Goal: Task Accomplishment & Management: Complete application form

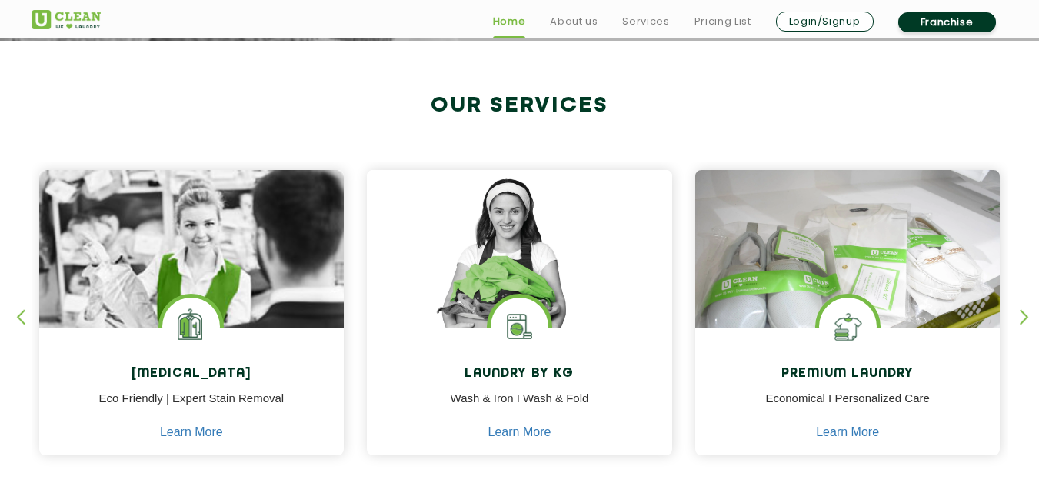
scroll to position [861, 0]
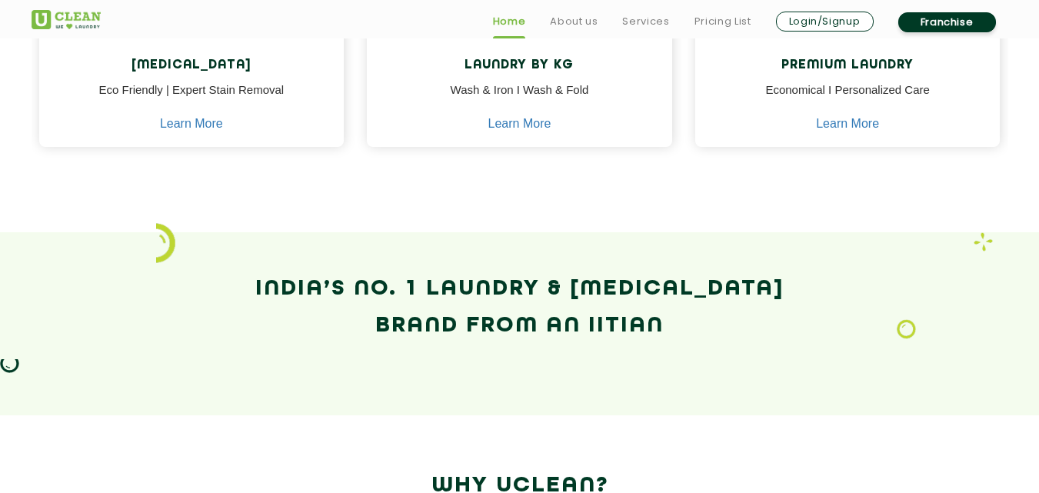
click at [1037, 294] on section "India’s No. 1 Laundry & [MEDICAL_DATA] Brand from an IITian" at bounding box center [519, 323] width 1039 height 183
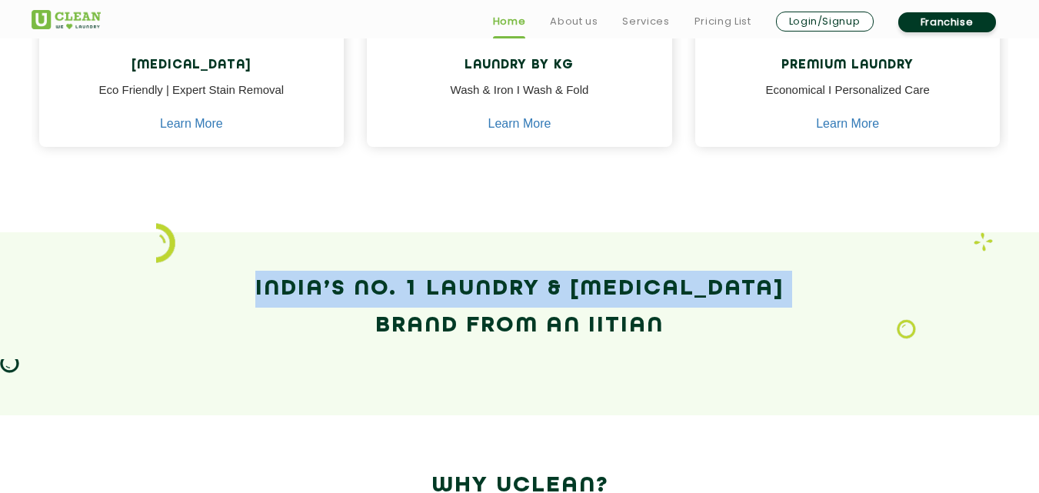
click at [1037, 294] on section "India’s No. 1 Laundry & [MEDICAL_DATA] Brand from an IITian" at bounding box center [519, 323] width 1039 height 183
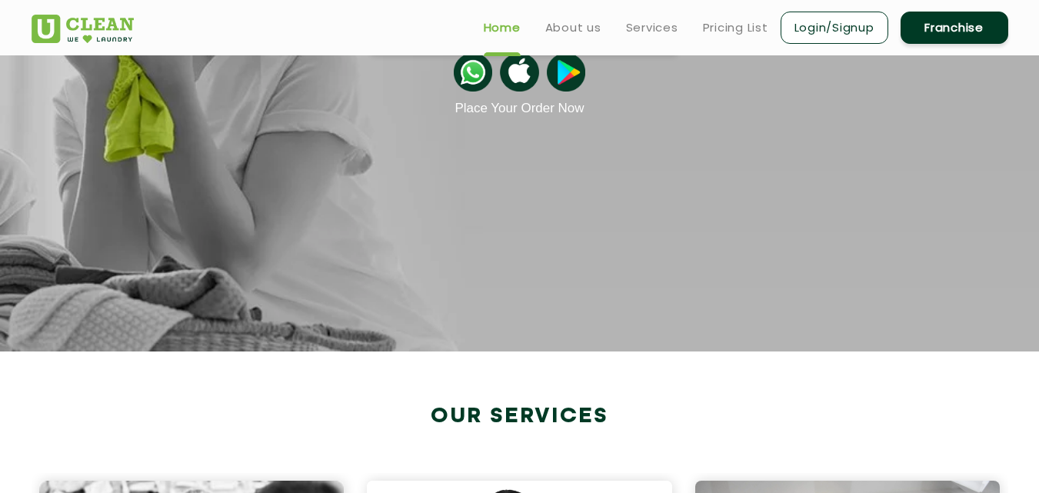
scroll to position [0, 0]
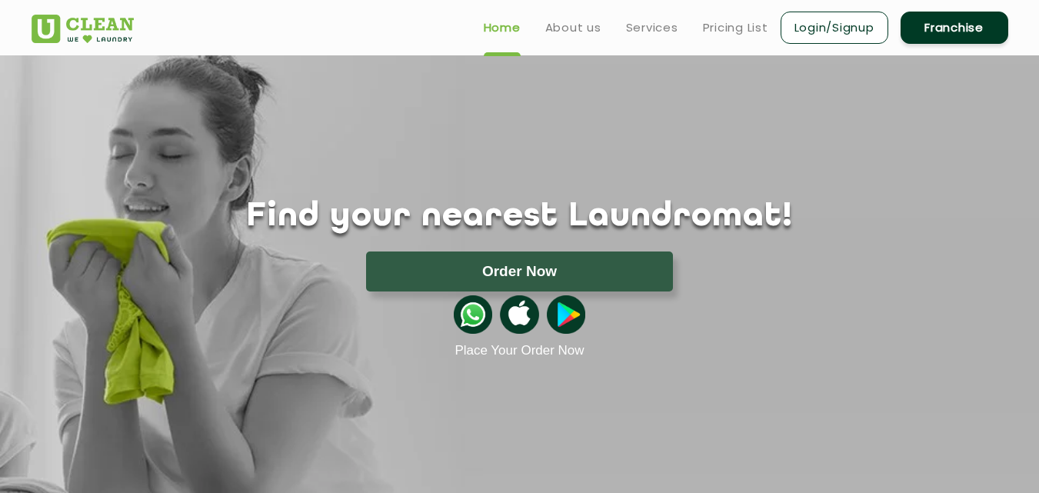
click at [502, 28] on link "Home" at bounding box center [502, 27] width 37 height 18
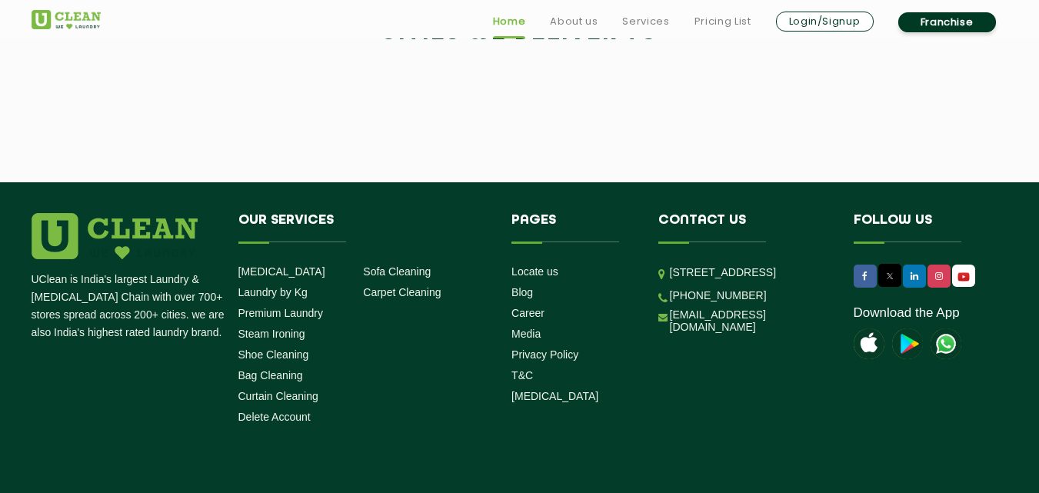
scroll to position [3294, 0]
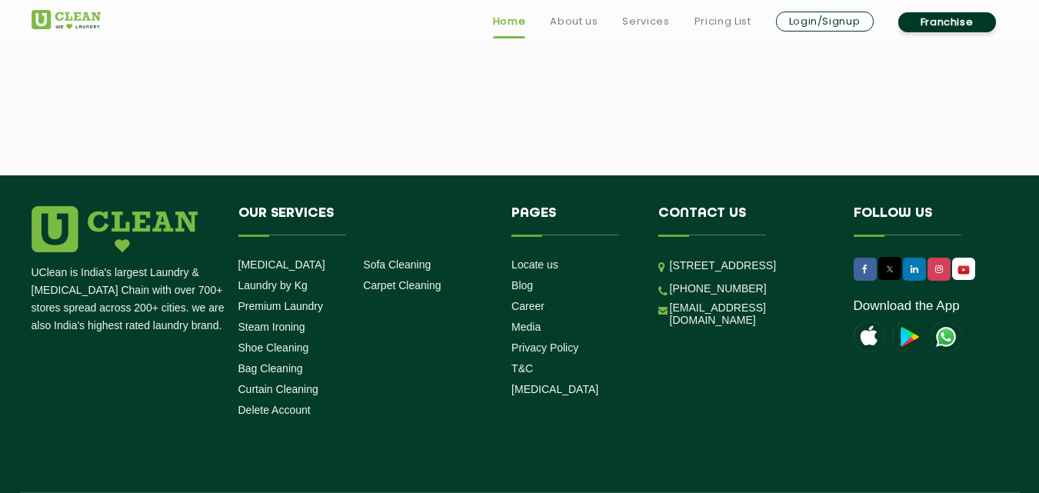
click at [832, 18] on link "Login/Signup" at bounding box center [825, 22] width 98 height 20
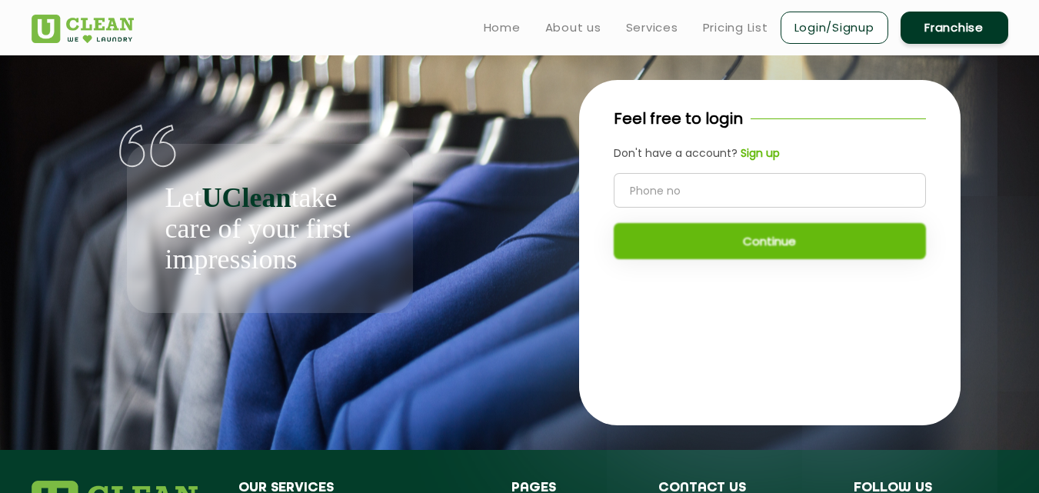
click at [943, 22] on link "Franchise" at bounding box center [954, 28] width 108 height 32
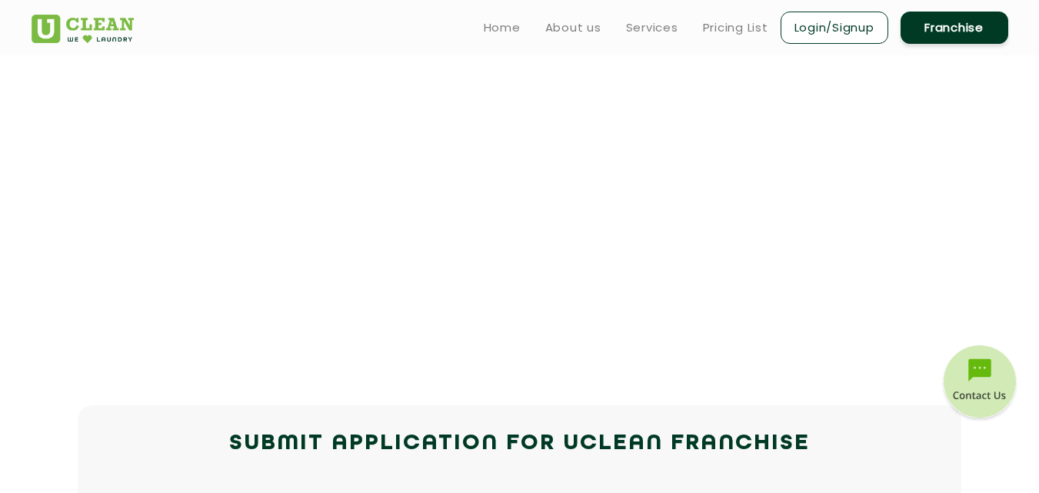
scroll to position [431, 0]
